Goal: Find contact information: Find contact information

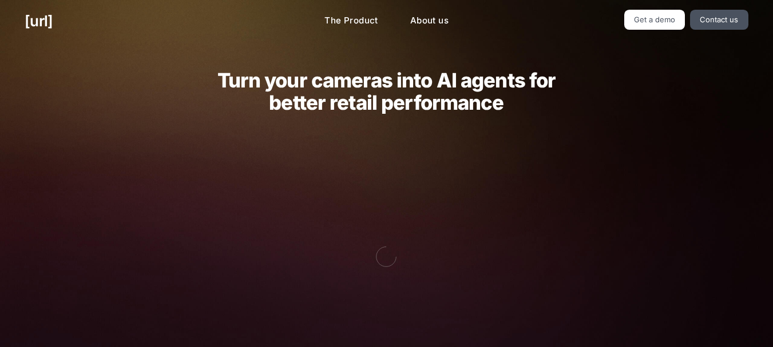
click at [520, 97] on h2 "Turn your cameras into AI agents for better retail performance" at bounding box center [386, 91] width 374 height 45
click at [414, 187] on img at bounding box center [387, 257] width 380 height 256
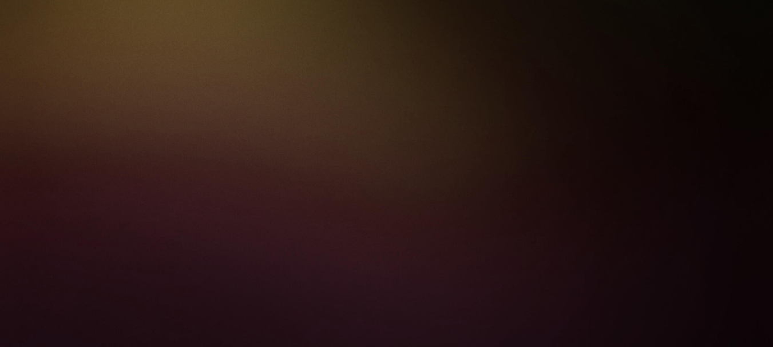
scroll to position [1823, 0]
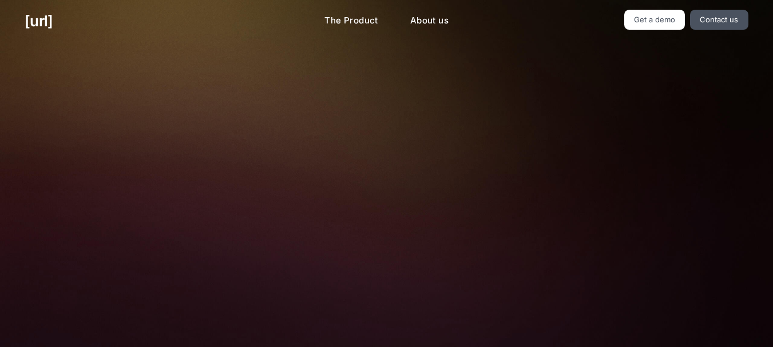
click at [343, 215] on div "Let's talk Whether you’re here for a demo, partnership, integration, or investm…" at bounding box center [387, 273] width 496 height 462
